Goal: Register for event/course

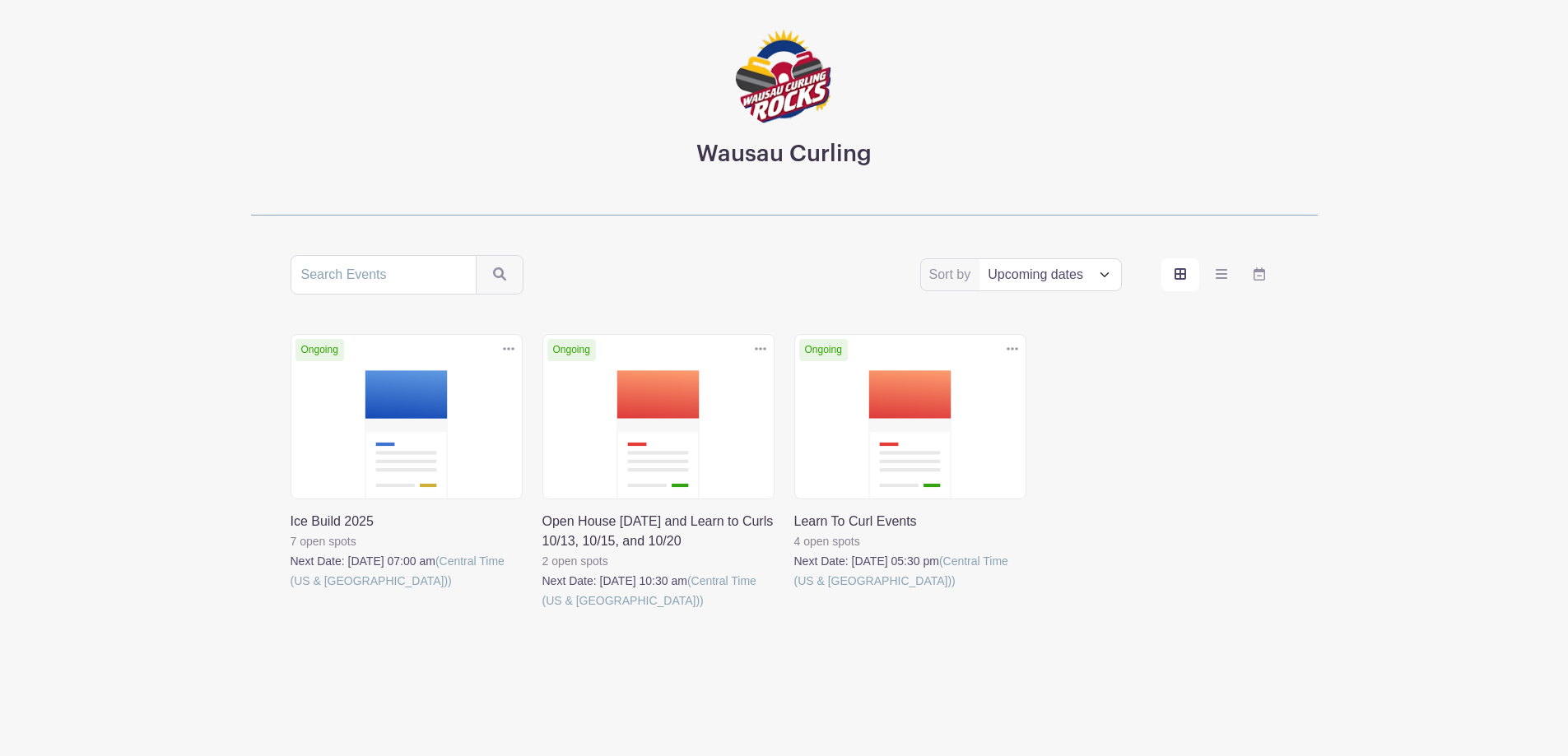
scroll to position [94, 0]
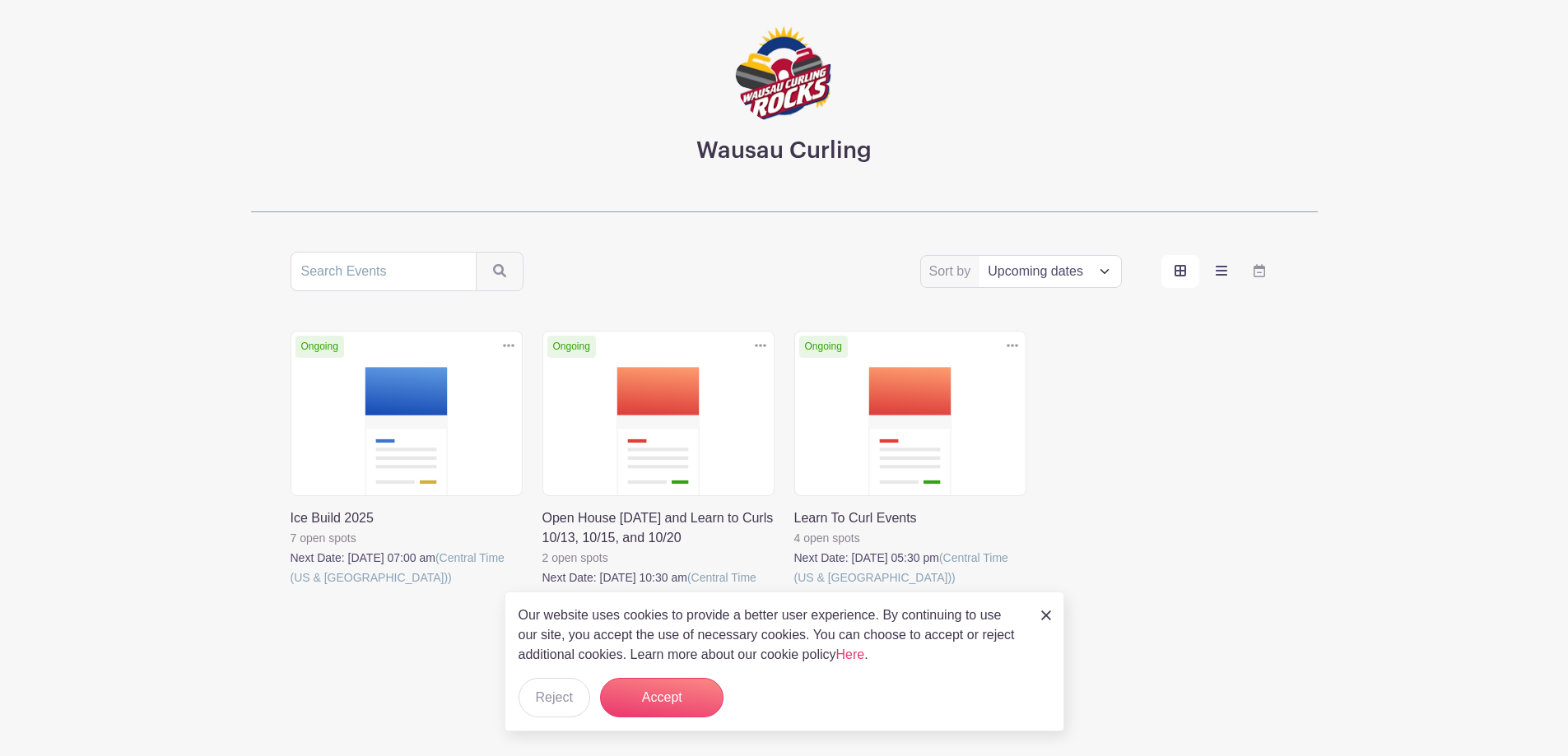
click at [1223, 269] on icon "order and view" at bounding box center [1222, 270] width 11 height 13
click at [0, 0] on input "order and view" at bounding box center [0, 0] width 0 height 0
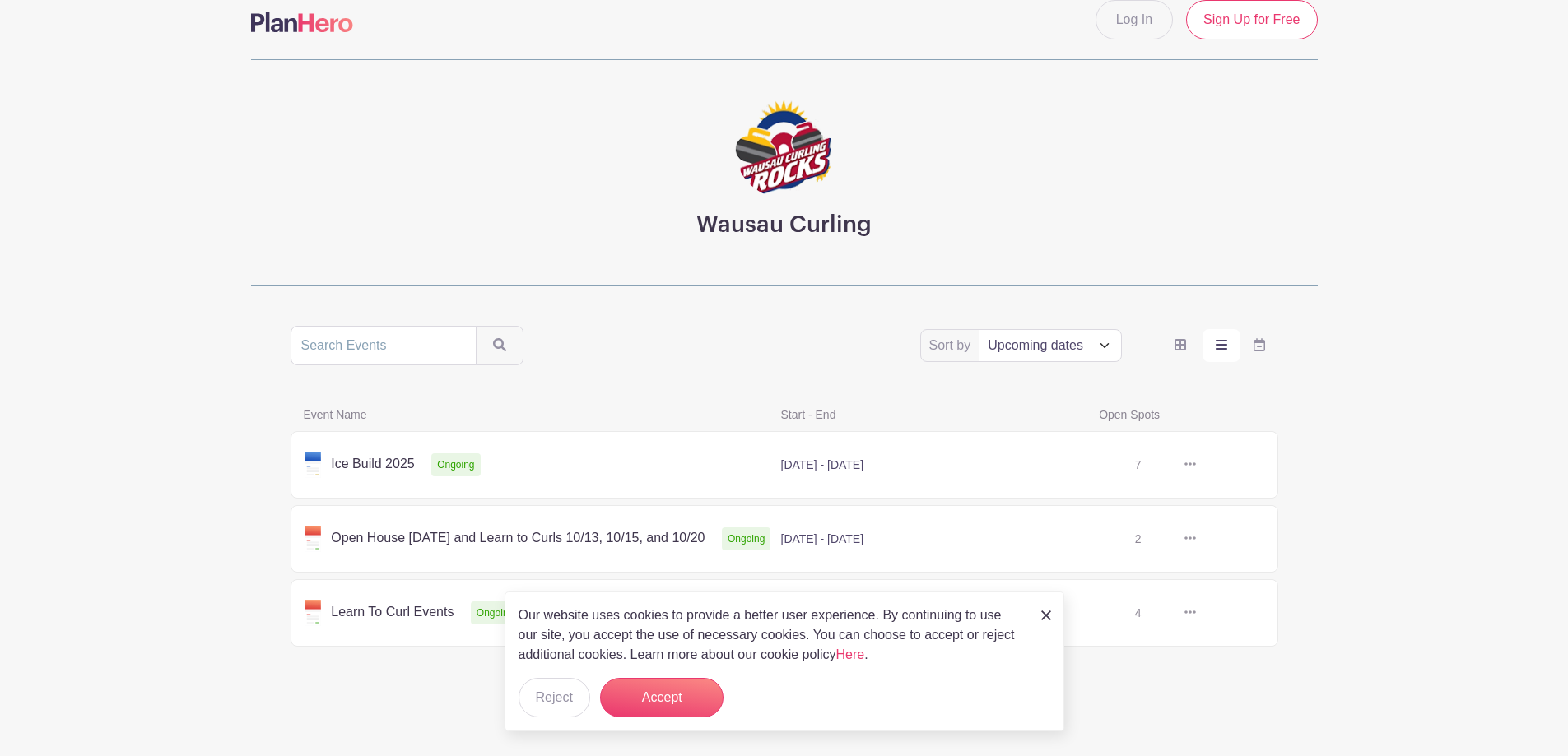
scroll to position [20, 0]
click at [1196, 465] on link at bounding box center [1196, 465] width 0 height 0
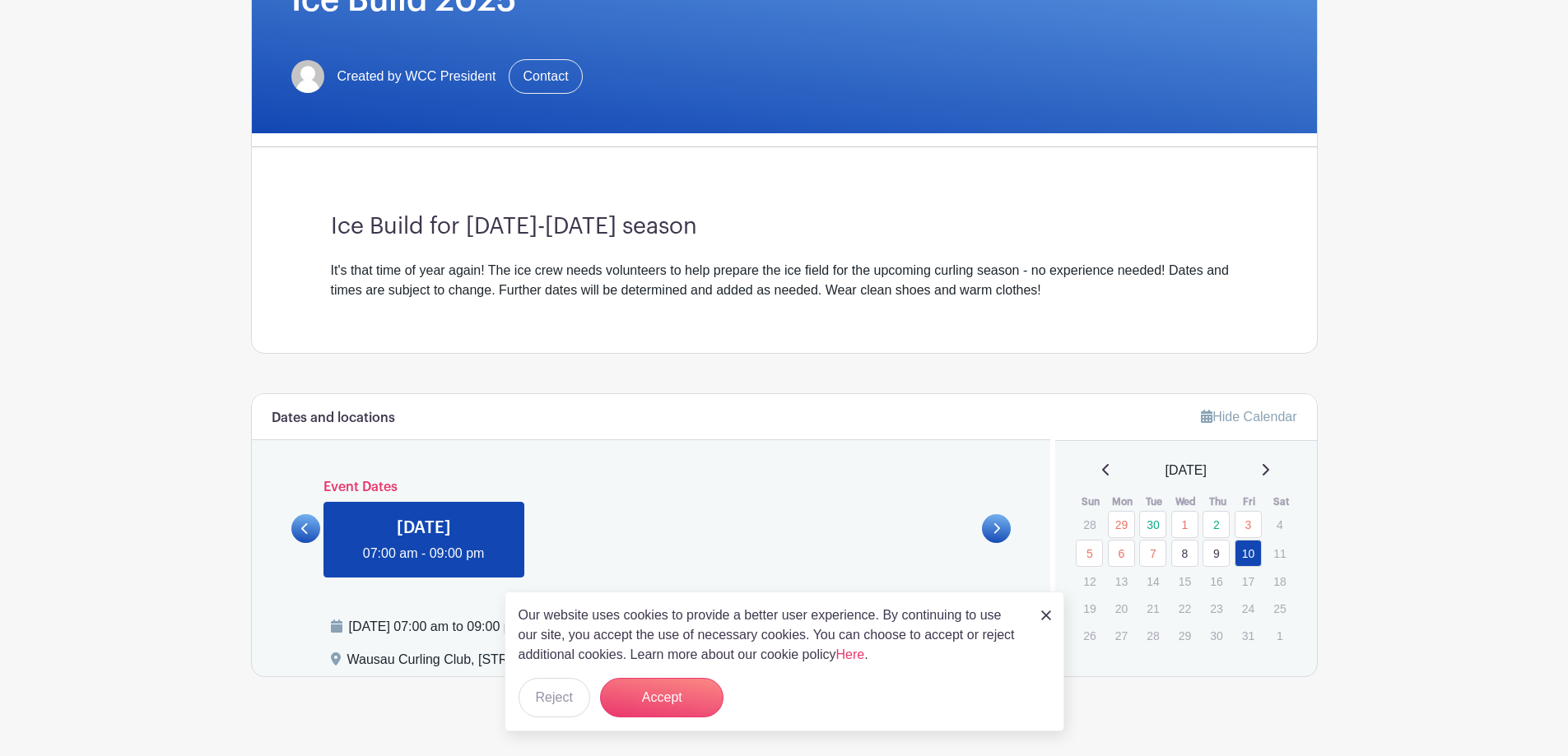
scroll to position [321, 0]
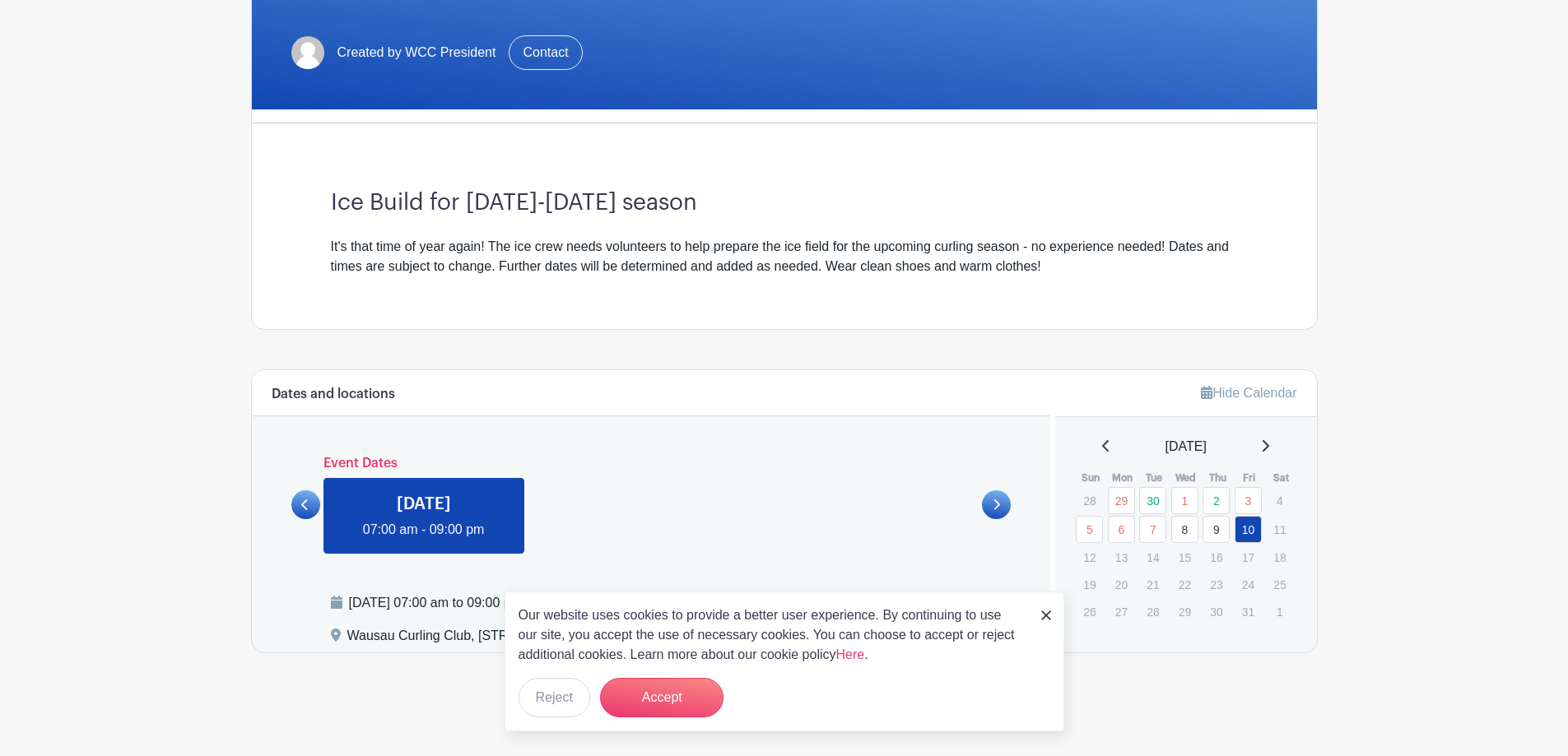
click at [424, 540] on link at bounding box center [424, 540] width 0 height 0
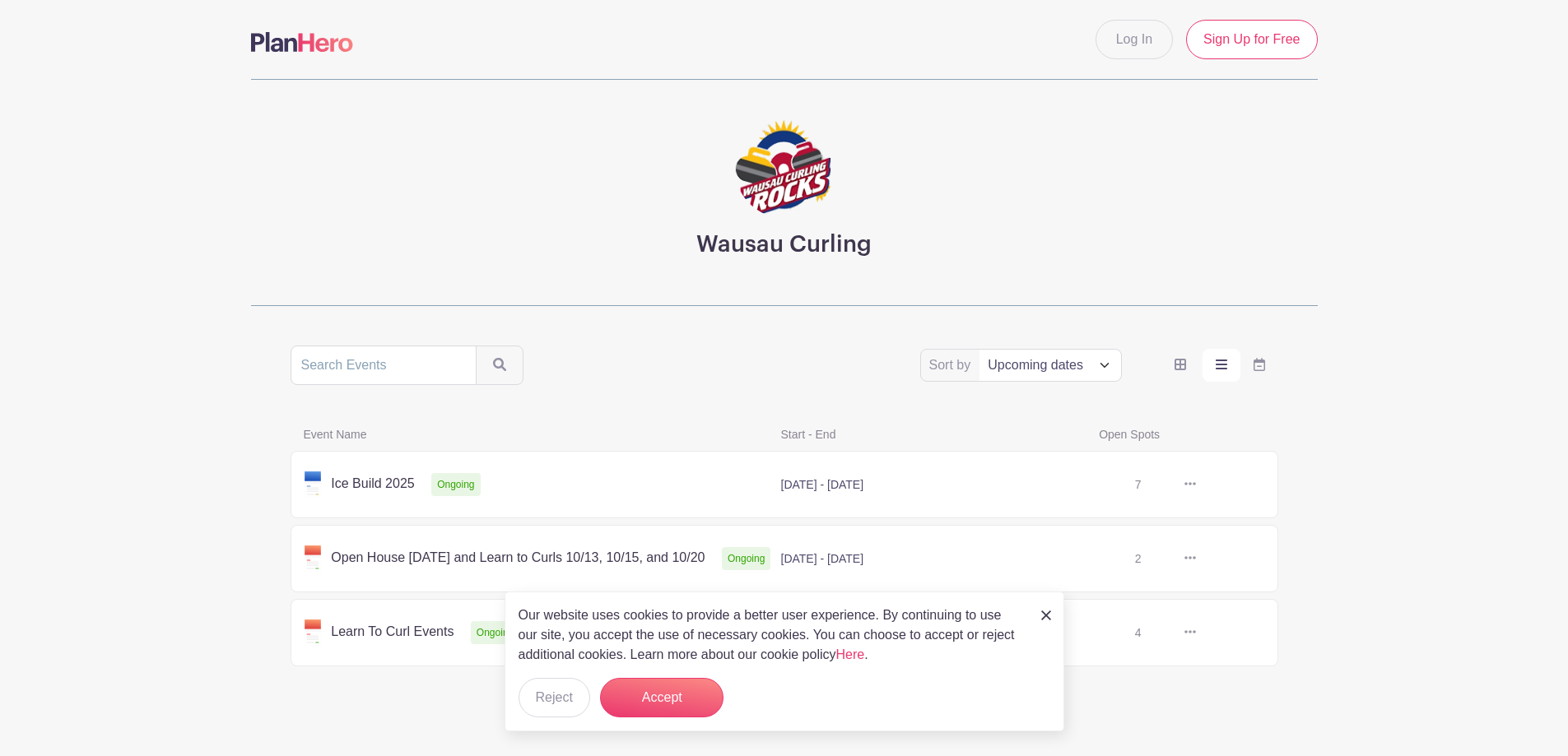
scroll to position [20, 0]
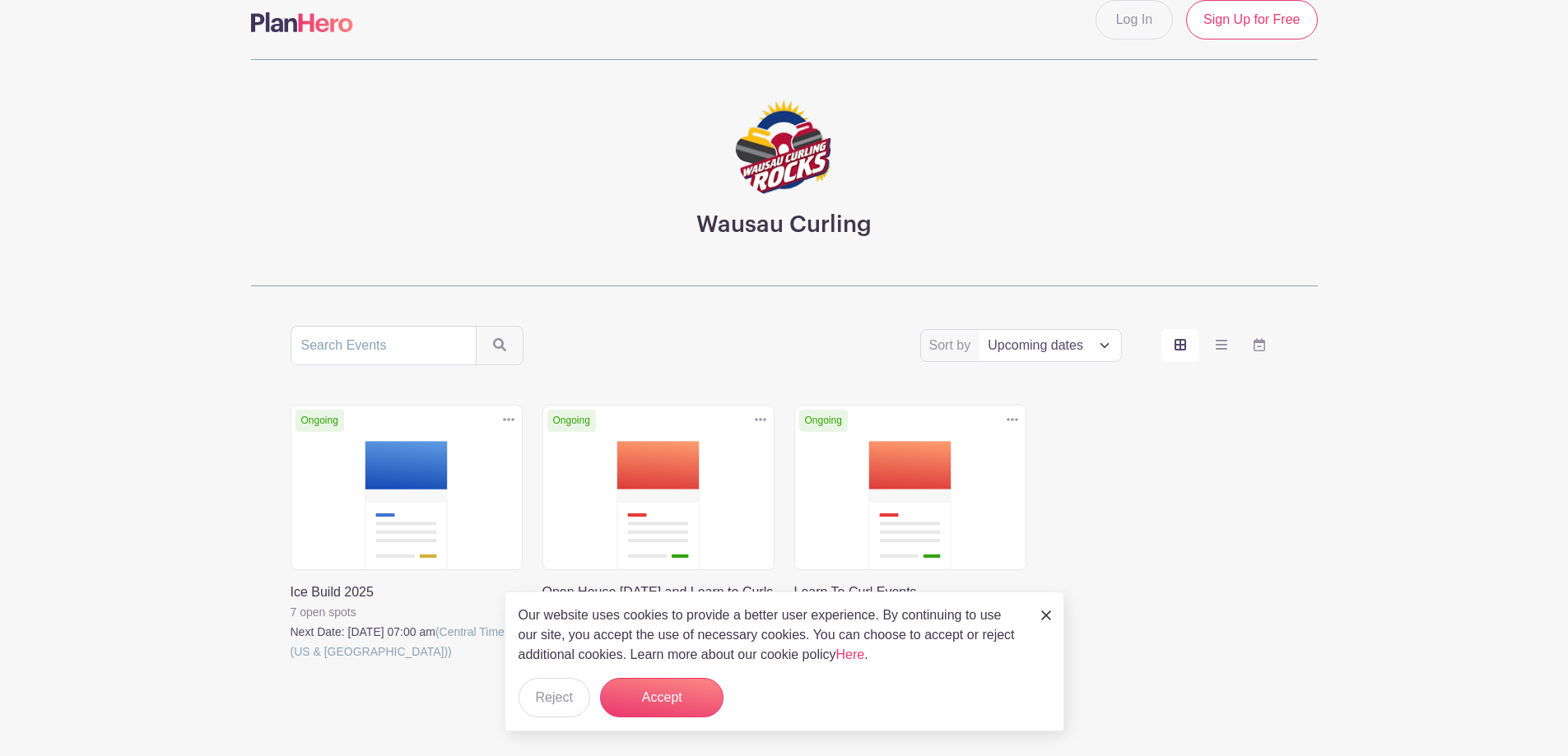
click at [290, 661] on link at bounding box center [290, 661] width 0 height 0
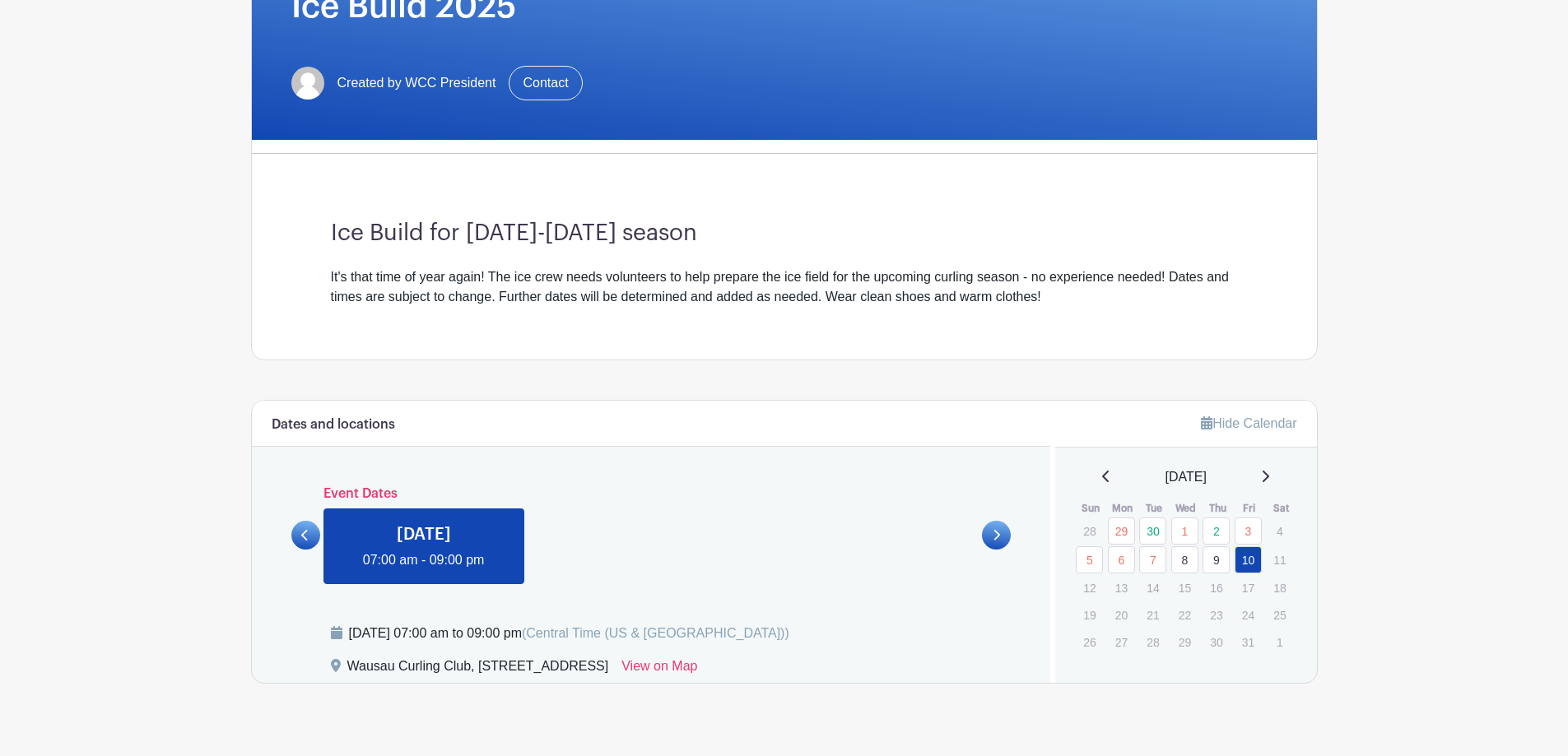
scroll to position [321, 0]
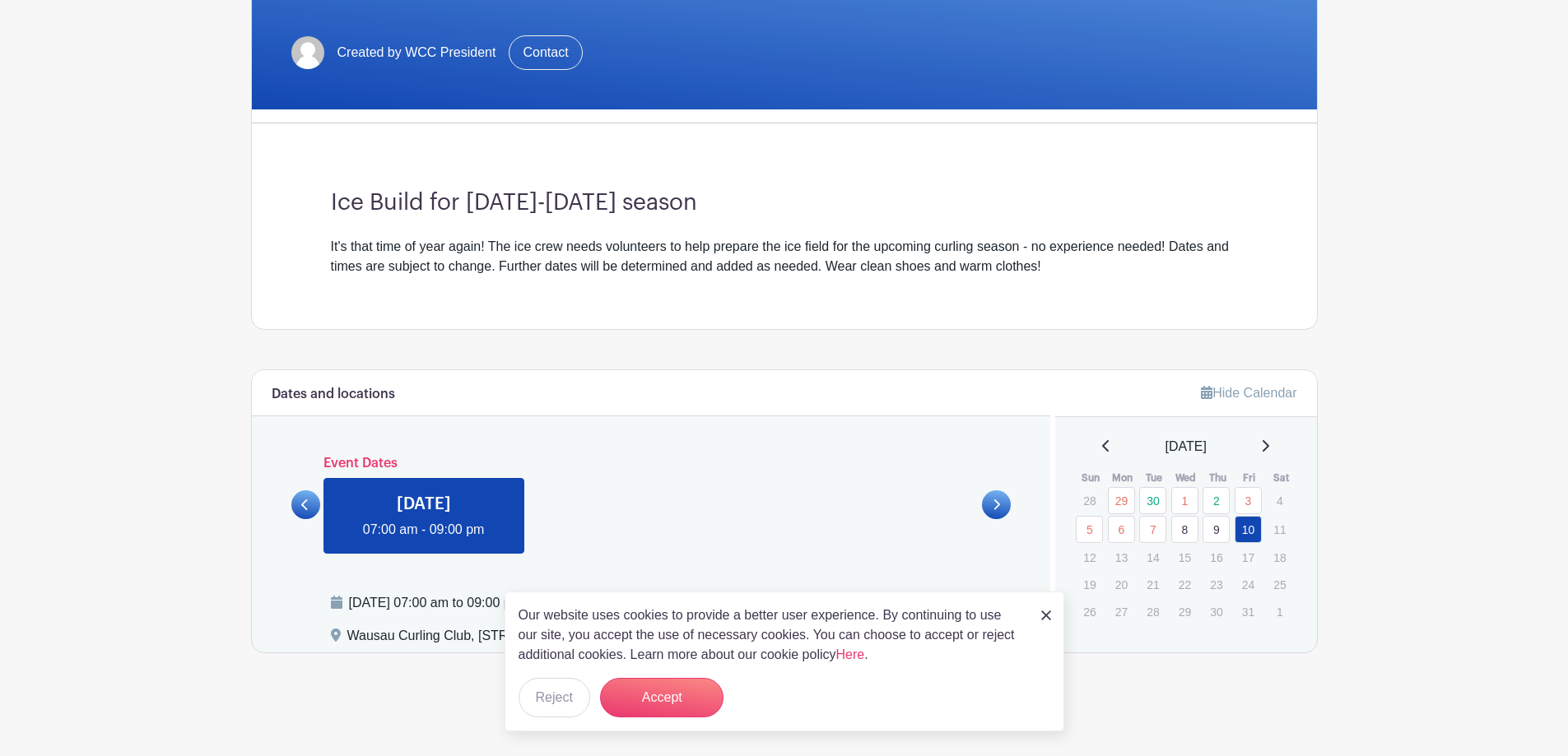
click at [424, 540] on link at bounding box center [424, 540] width 0 height 0
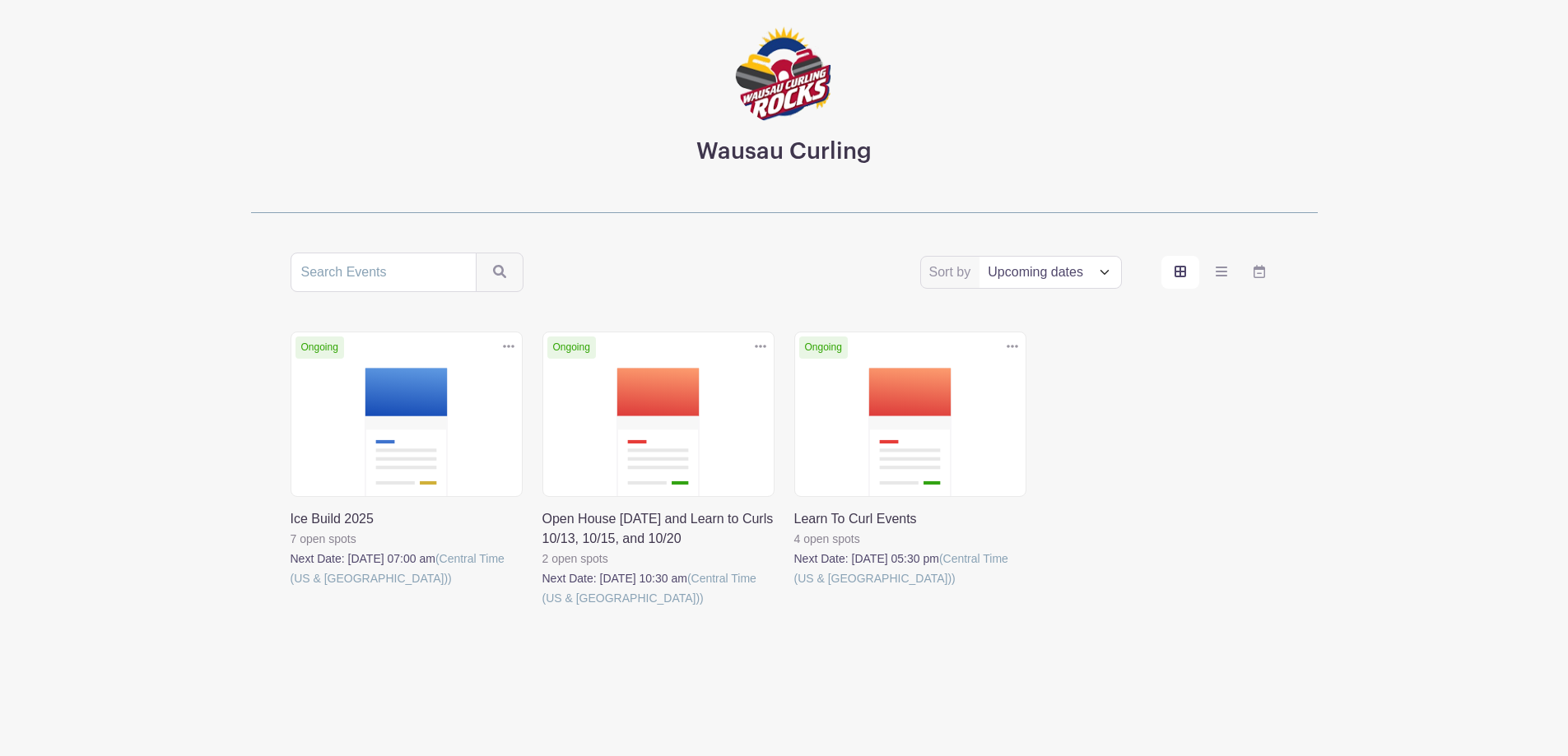
scroll to position [94, 0]
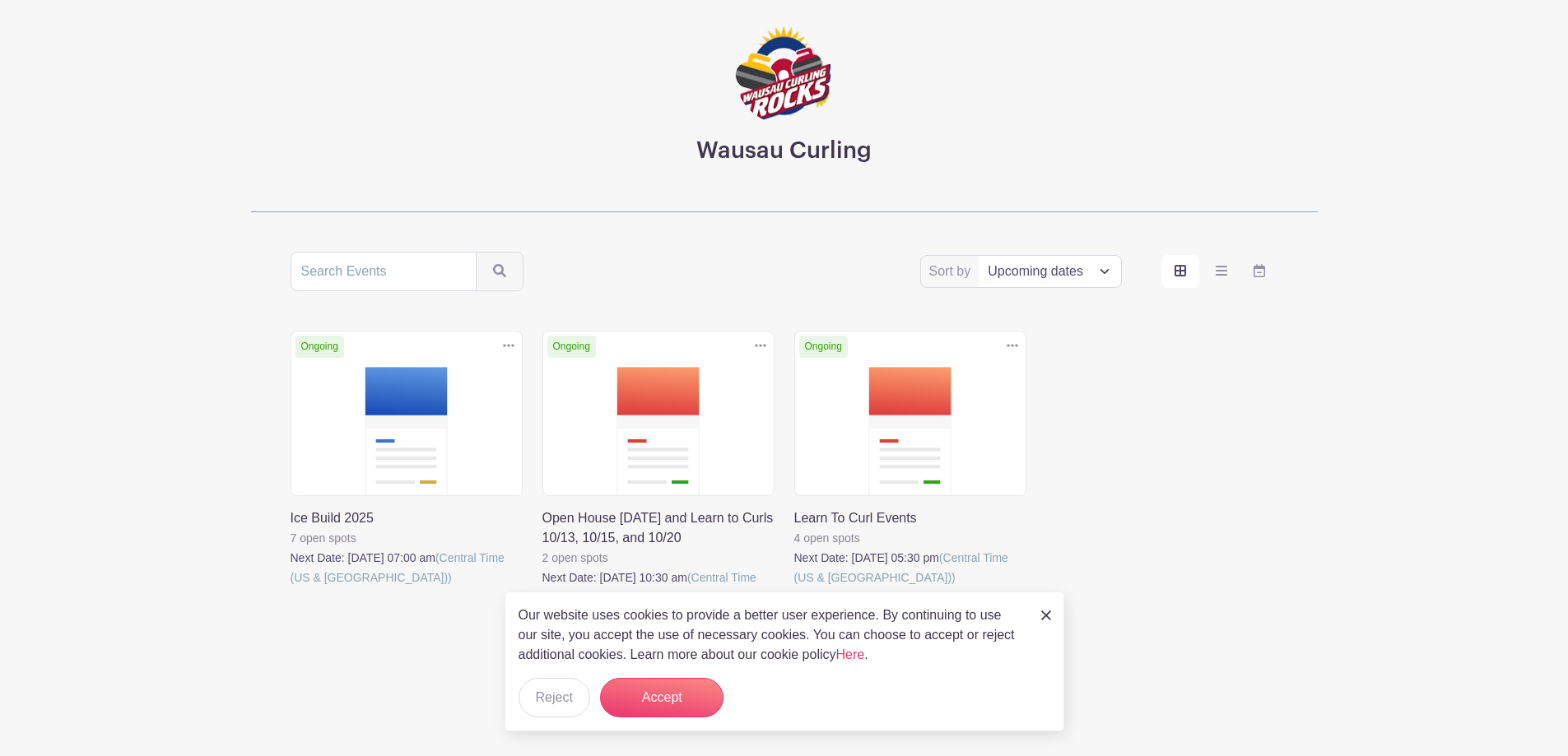
click at [542, 607] on link at bounding box center [542, 607] width 0 height 0
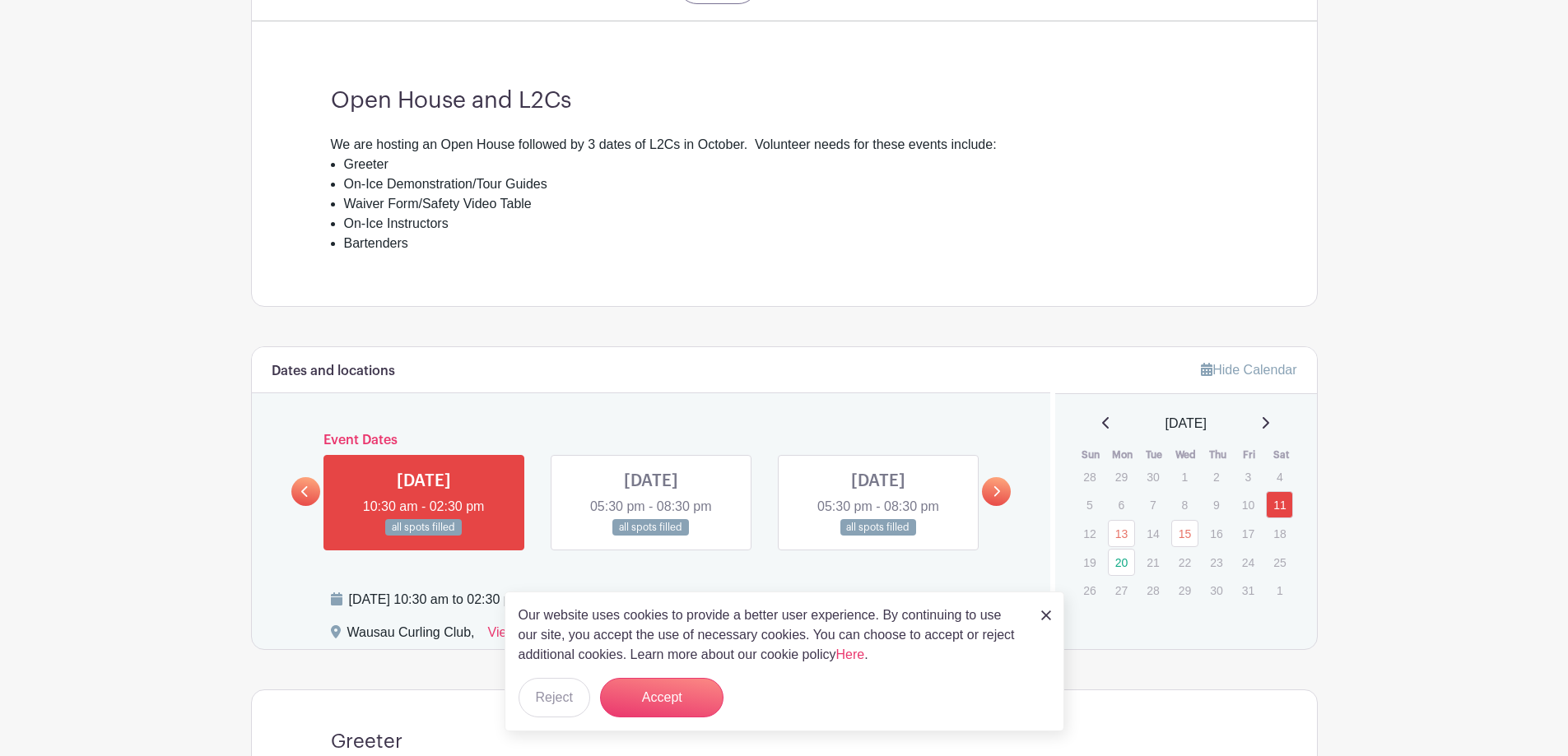
scroll to position [576, 0]
click at [991, 489] on link at bounding box center [996, 490] width 28 height 28
